Goal: Task Accomplishment & Management: Manage account settings

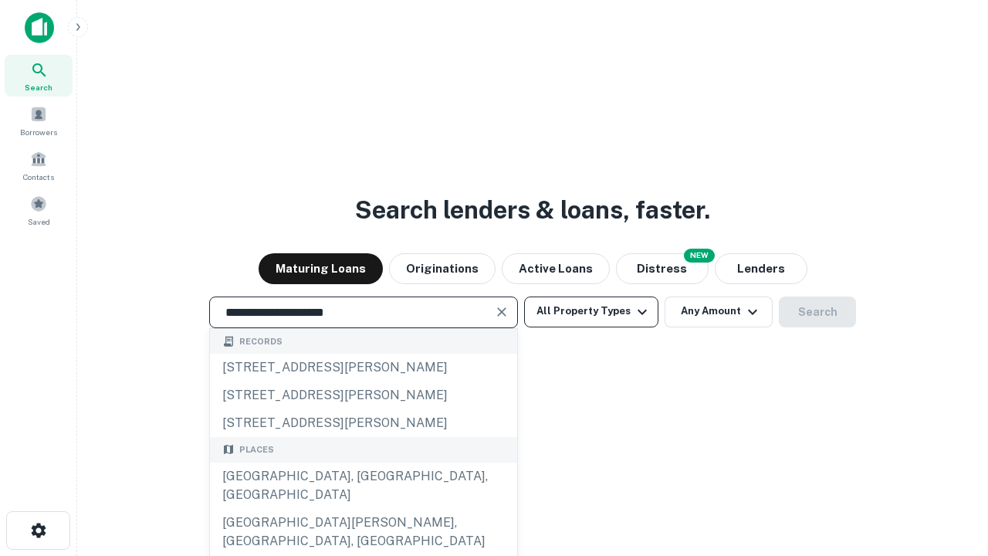
click at [363, 509] on div "Santa Monica, CA, USA" at bounding box center [363, 485] width 307 height 46
type input "**********"
click at [591, 311] on button "All Property Types" at bounding box center [591, 311] width 134 height 31
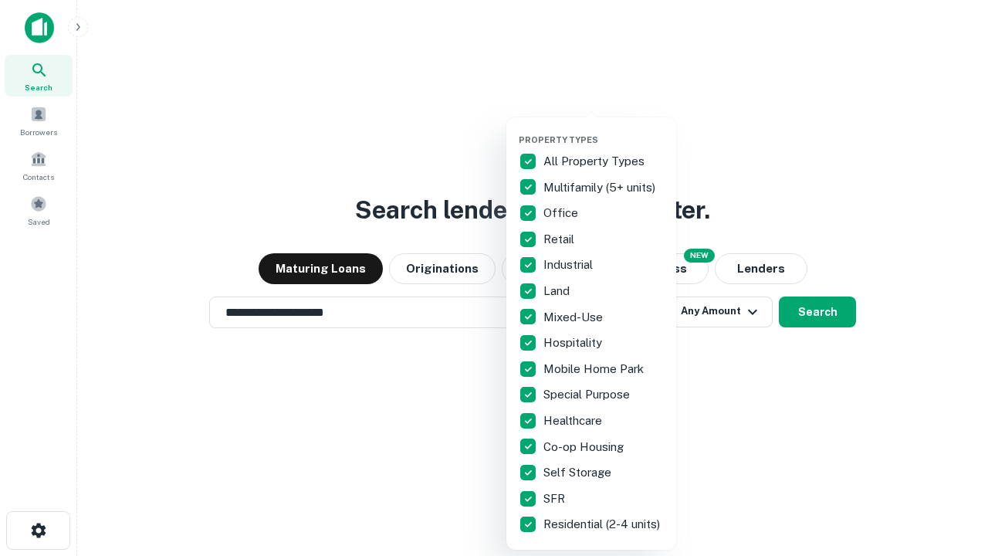
click at [604, 130] on button "button" at bounding box center [604, 130] width 170 height 1
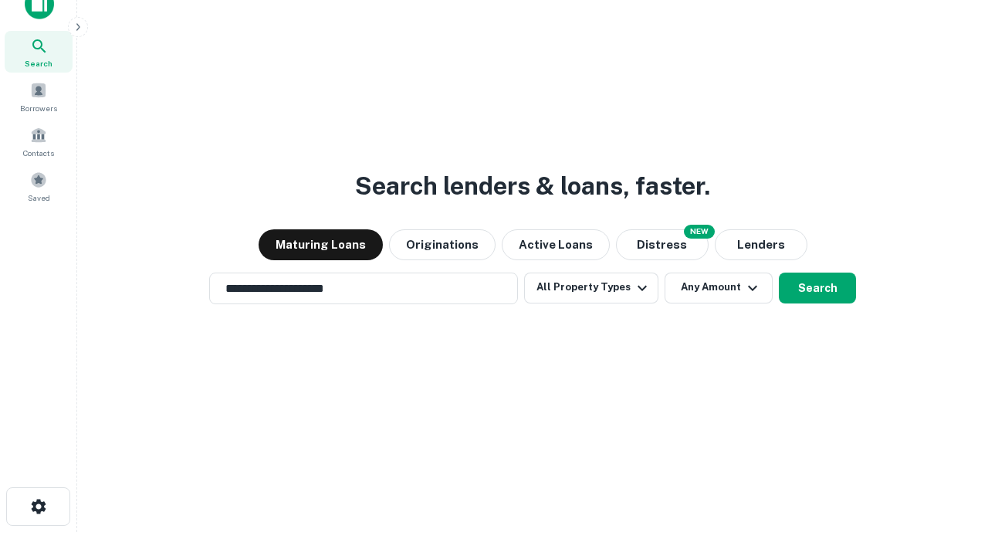
scroll to position [9, 186]
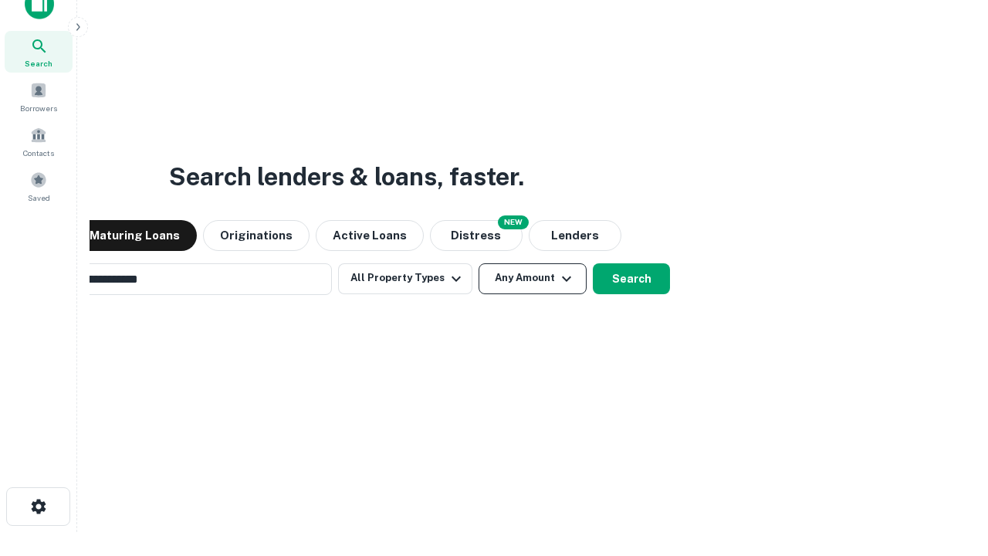
click at [479, 263] on button "Any Amount" at bounding box center [533, 278] width 108 height 31
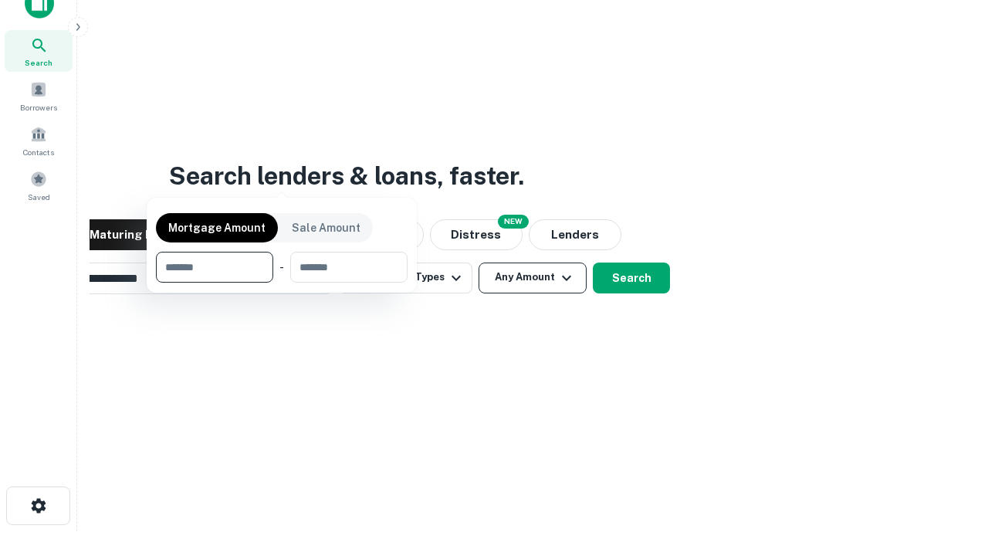
scroll to position [111, 437]
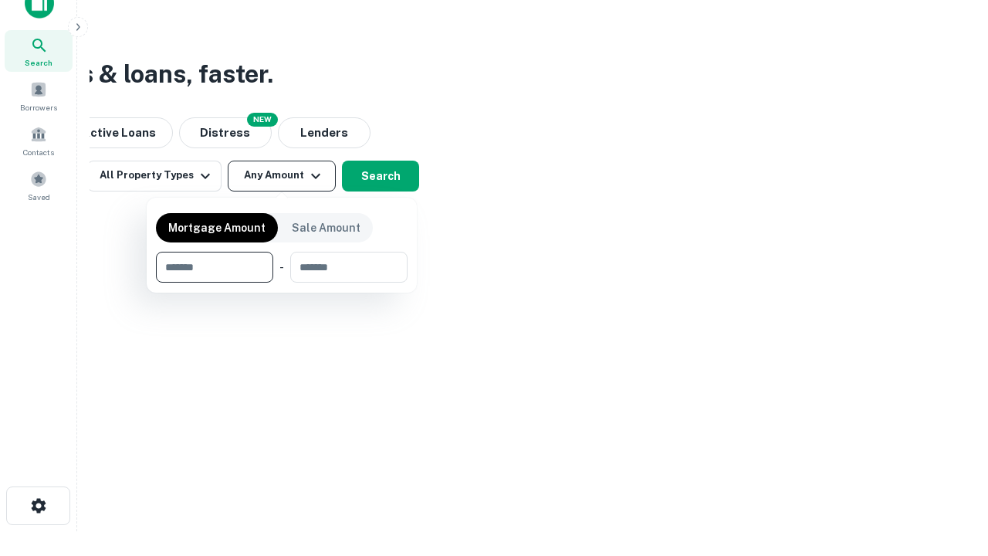
type input "*******"
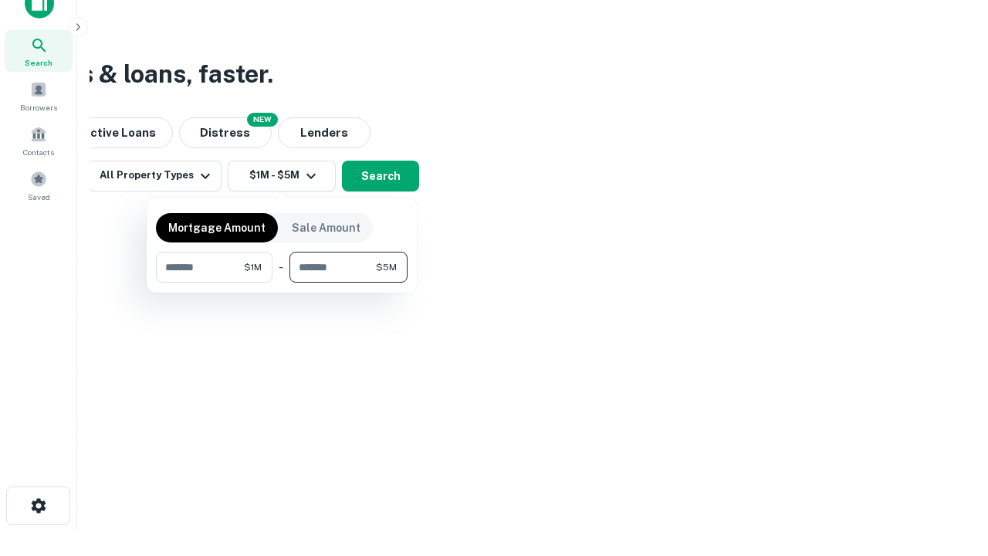
type input "*******"
click at [282, 283] on button "button" at bounding box center [282, 283] width 252 height 1
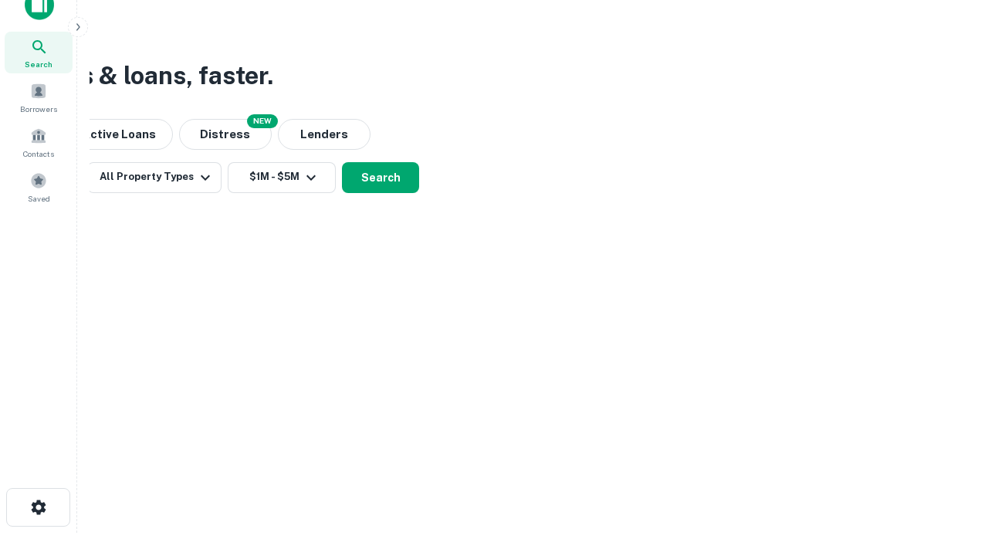
scroll to position [9, 285]
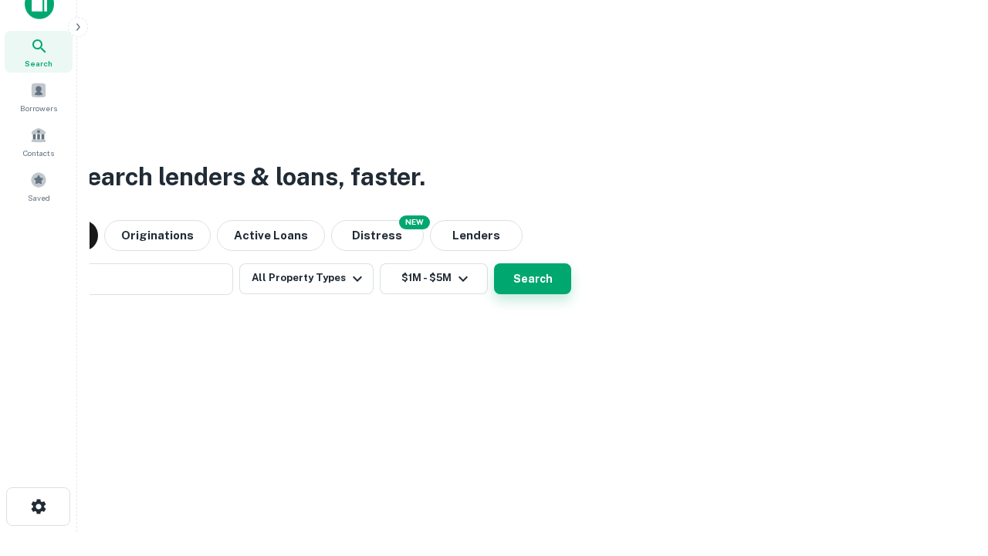
click at [494, 263] on button "Search" at bounding box center [532, 278] width 77 height 31
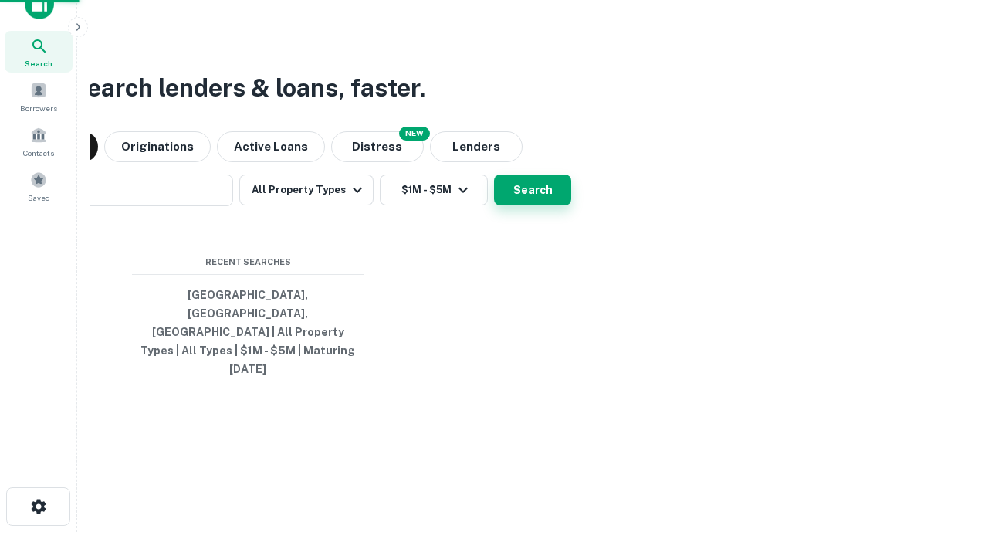
scroll to position [41, 437]
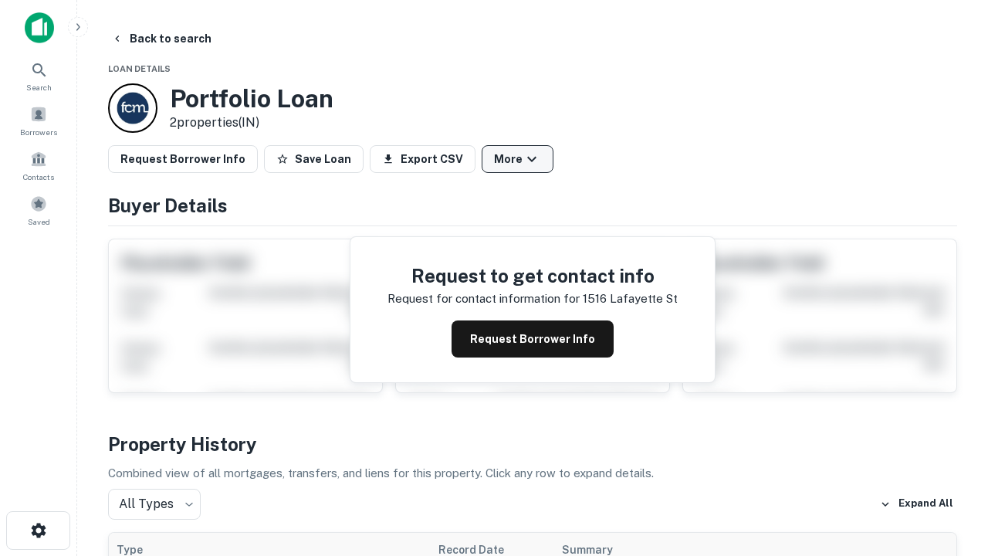
click at [517, 159] on button "More" at bounding box center [518, 159] width 72 height 28
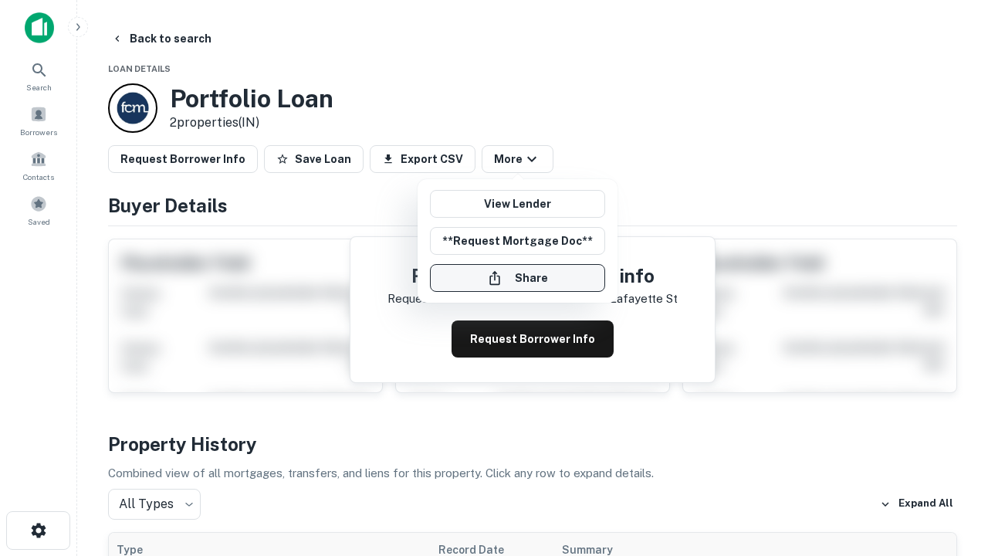
click at [517, 278] on button "Share" at bounding box center [517, 278] width 175 height 28
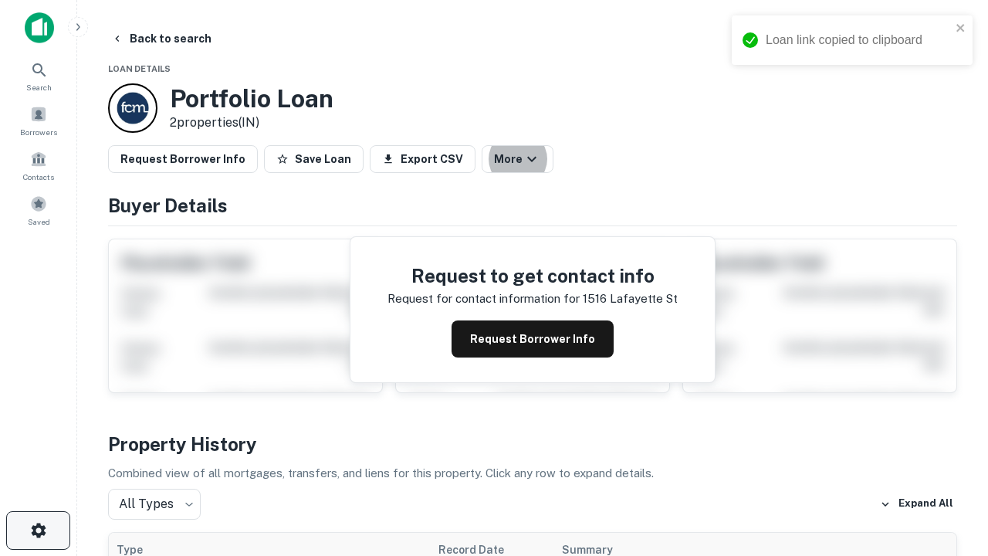
click at [38, 530] on icon "button" at bounding box center [38, 530] width 19 height 19
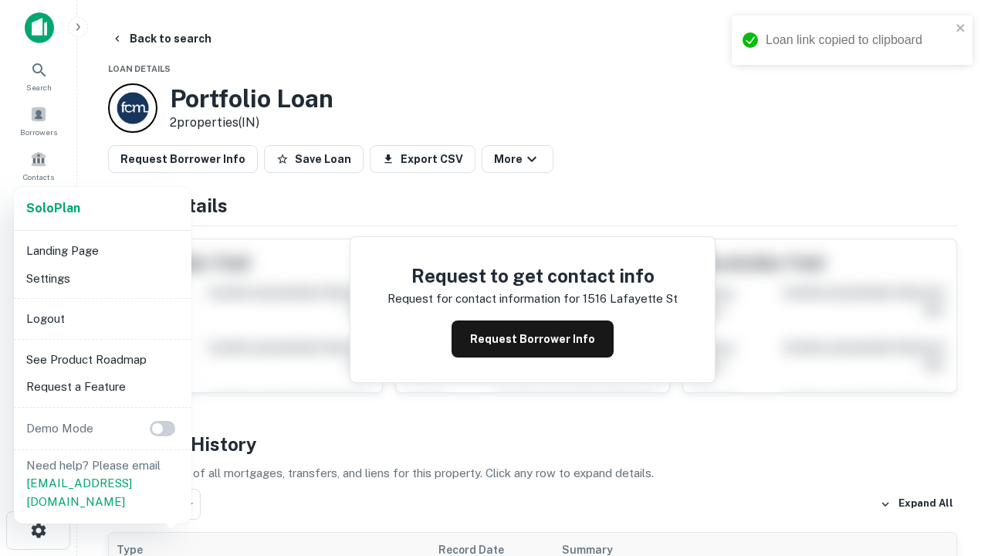
click at [102, 318] on li "Logout" at bounding box center [102, 319] width 165 height 28
